Goal: Task Accomplishment & Management: Use online tool/utility

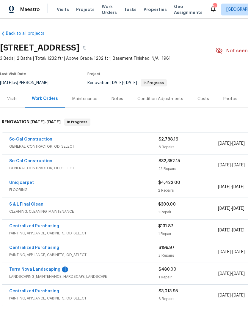
click at [47, 267] on link "Terra Nova Landscaping" at bounding box center [34, 269] width 51 height 4
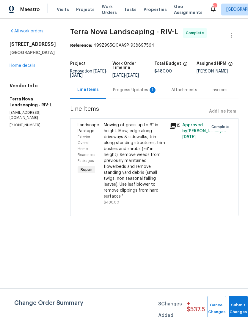
click at [150, 98] on div "Progress Updates 1" at bounding box center [135, 90] width 58 height 18
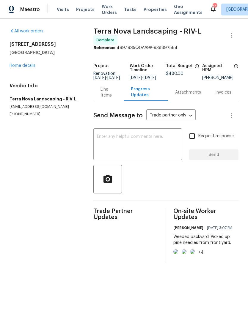
click at [112, 93] on div "Line Items" at bounding box center [108, 92] width 16 height 12
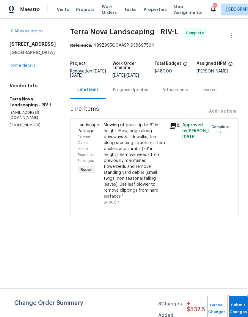
click at [238, 307] on button "Submit Changes" at bounding box center [237, 309] width 19 height 26
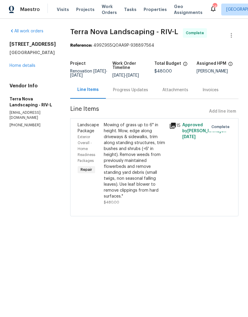
click at [34, 68] on link "Home details" at bounding box center [23, 66] width 26 height 4
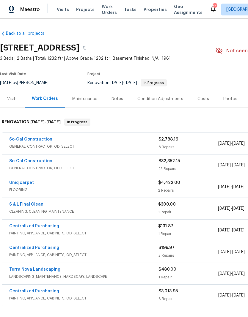
click at [42, 135] on div "So-Cal Construction GENERAL_CONTRACTOR, OD_SELECT $2,788.16 8 Repairs [DATE] - …" at bounding box center [167, 143] width 331 height 21
click at [40, 135] on div "So-Cal Construction GENERAL_CONTRACTOR, OD_SELECT $2,788.16 8 Repairs [DATE] - …" at bounding box center [167, 143] width 331 height 21
click at [36, 140] on link "So-Cal Construction" at bounding box center [30, 139] width 43 height 4
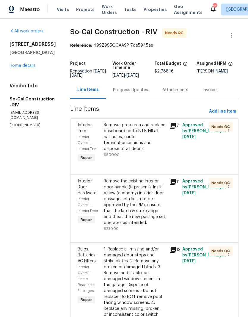
click at [29, 67] on link "Home details" at bounding box center [23, 66] width 26 height 4
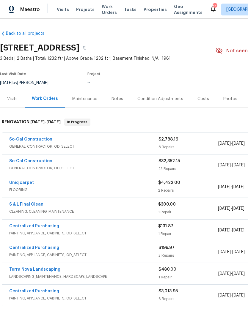
click at [34, 163] on link "So-Cal Construction" at bounding box center [30, 161] width 43 height 4
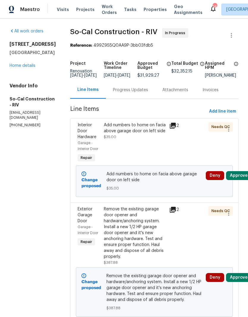
click at [240, 180] on button "Approve" at bounding box center [239, 175] width 26 height 9
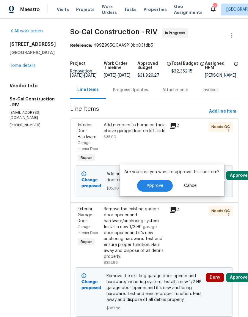
click at [163, 184] on button "Approve" at bounding box center [155, 186] width 36 height 12
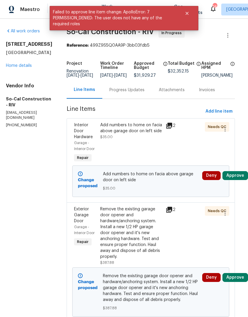
scroll to position [0, 4]
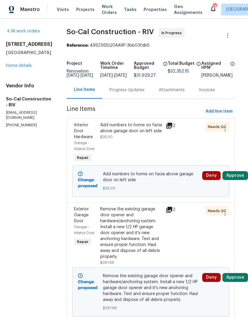
click at [188, 12] on icon "Close" at bounding box center [186, 13] width 5 height 5
click at [23, 67] on link "Home details" at bounding box center [19, 66] width 26 height 4
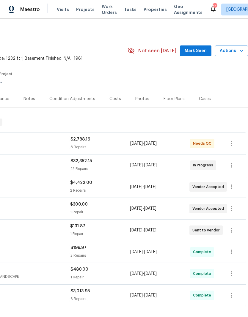
scroll to position [0, 88]
click at [199, 50] on span "Mark Seen" at bounding box center [195, 50] width 22 height 7
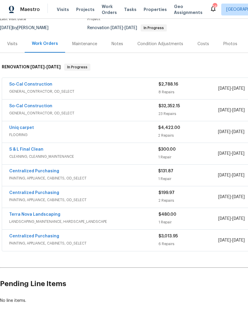
scroll to position [55, 0]
click at [22, 129] on link "Uniq carpet" at bounding box center [21, 128] width 25 height 4
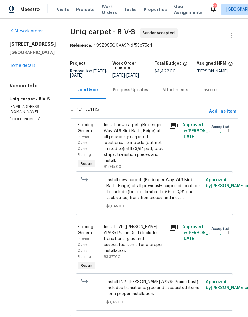
click at [114, 88] on div "Progress Updates" at bounding box center [130, 90] width 35 height 6
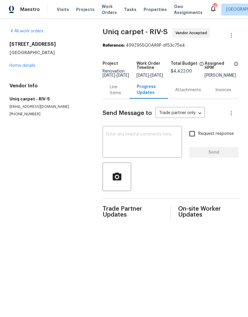
click at [112, 96] on div "Line Items" at bounding box center [116, 90] width 13 height 12
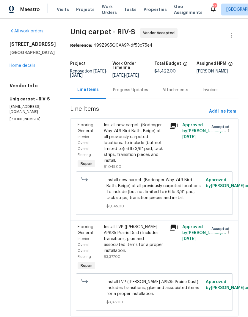
click at [120, 140] on div "Install new carpet. (Bodenger Way 749 Bird Bath, Beige) at all previously carpe…" at bounding box center [135, 143] width 62 height 42
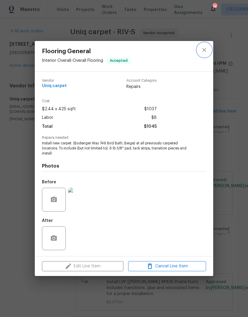
click at [203, 50] on icon "close" at bounding box center [204, 50] width 4 height 4
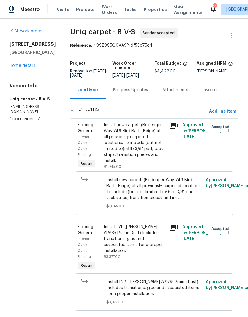
click at [31, 68] on link "Home details" at bounding box center [23, 66] width 26 height 4
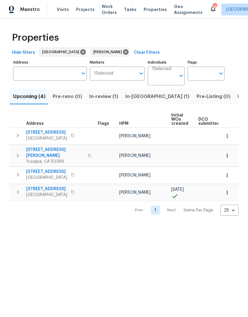
click at [140, 97] on span "In-[GEOGRAPHIC_DATA] (1)" at bounding box center [157, 96] width 64 height 8
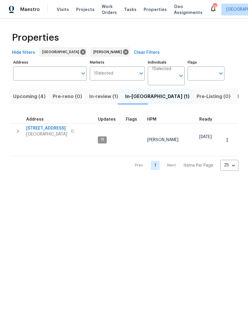
click at [237, 99] on span "Listed (5)" at bounding box center [248, 96] width 22 height 8
